Goal: Navigation & Orientation: Find specific page/section

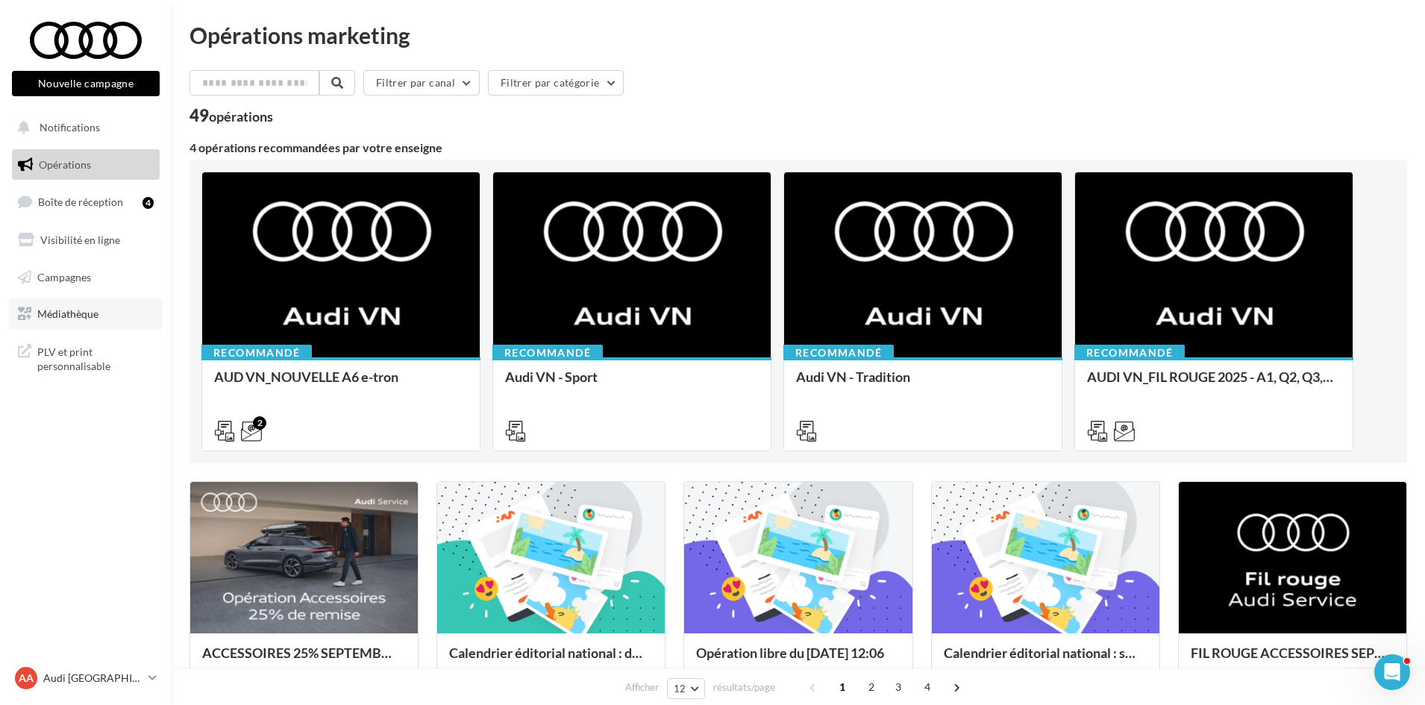
click at [83, 304] on link "Médiathèque" at bounding box center [86, 313] width 154 height 31
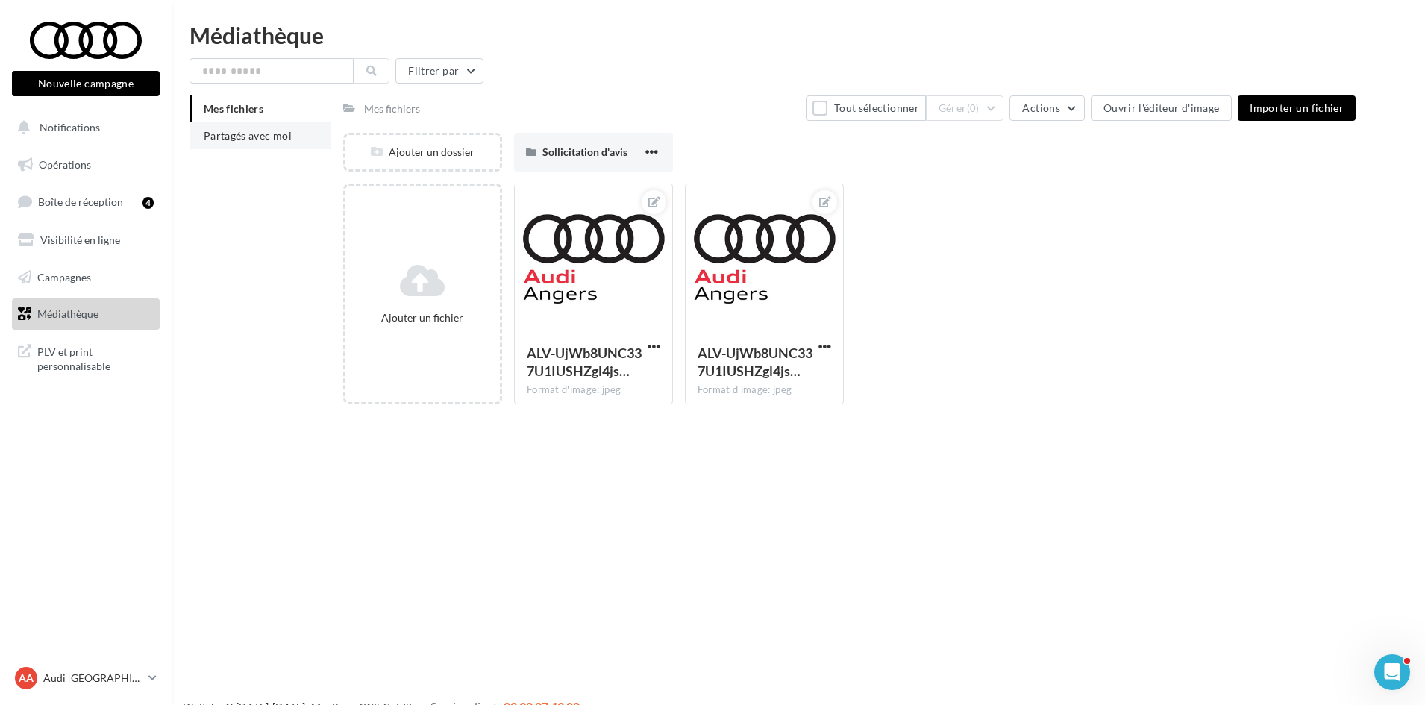
click at [284, 137] on span "Partagés avec moi" at bounding box center [248, 135] width 88 height 13
